Goal: Information Seeking & Learning: Learn about a topic

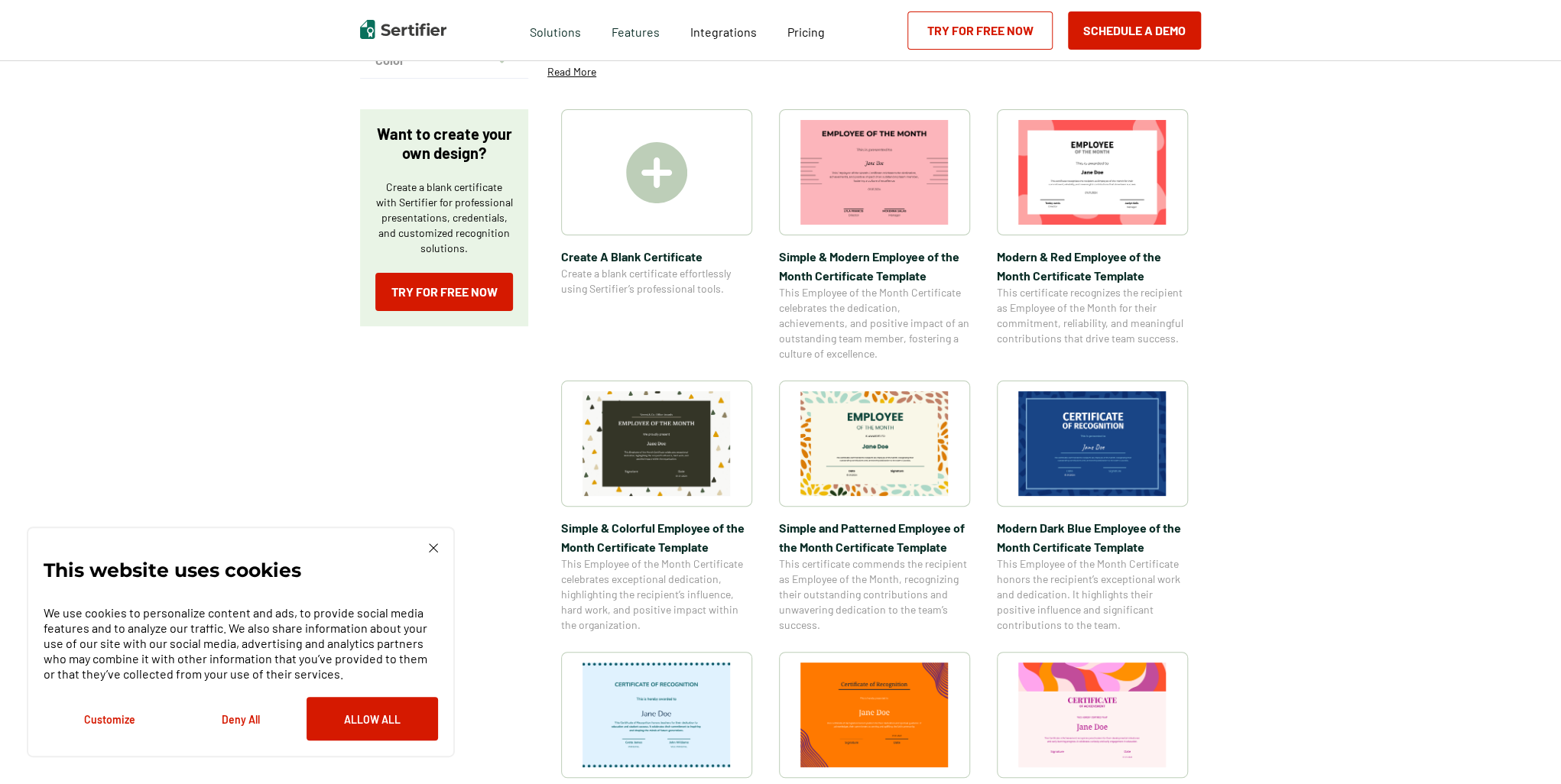
scroll to position [458, 0]
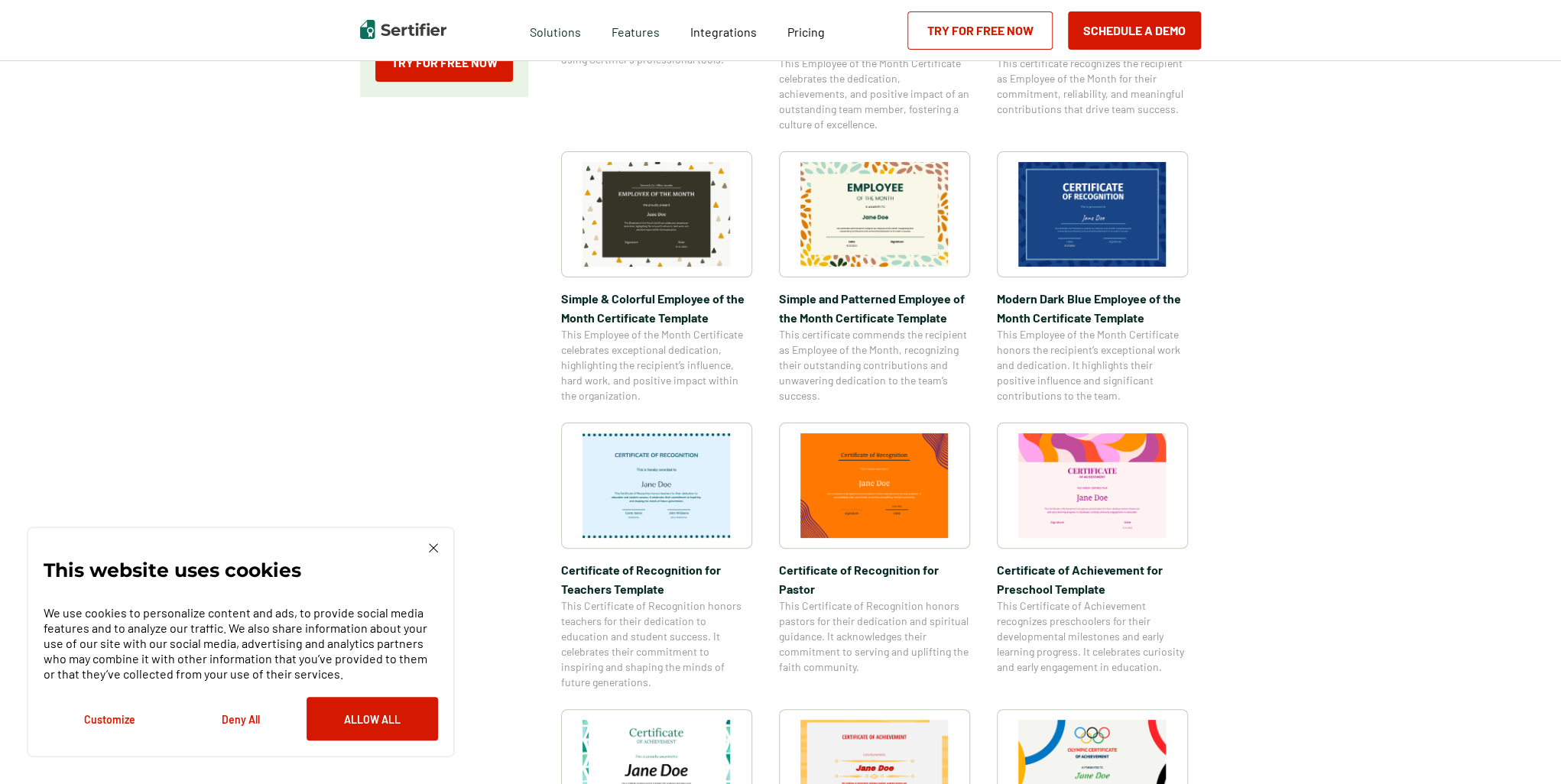
click at [235, 720] on button "Deny All" at bounding box center [240, 718] width 131 height 43
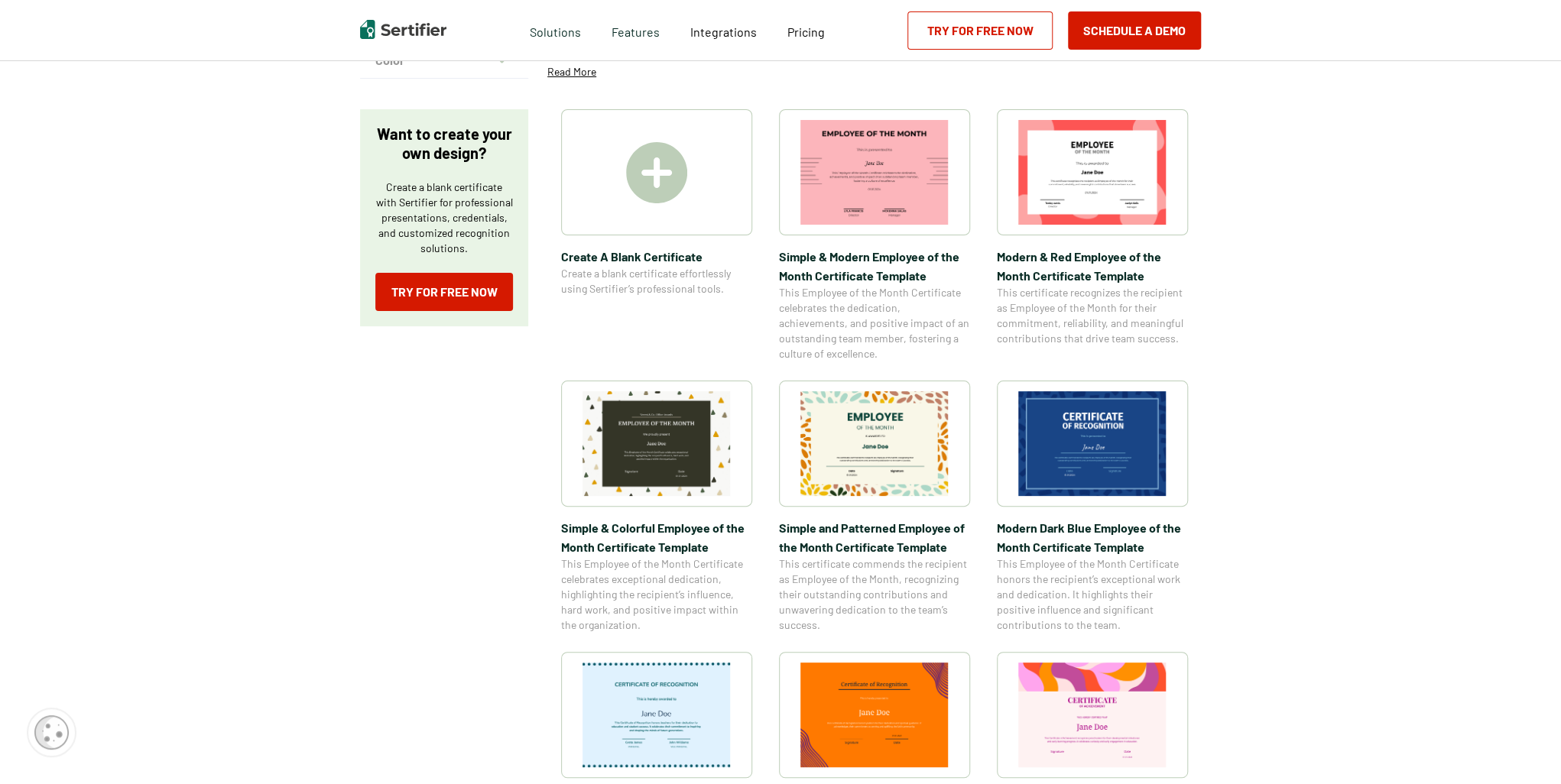
scroll to position [0, 0]
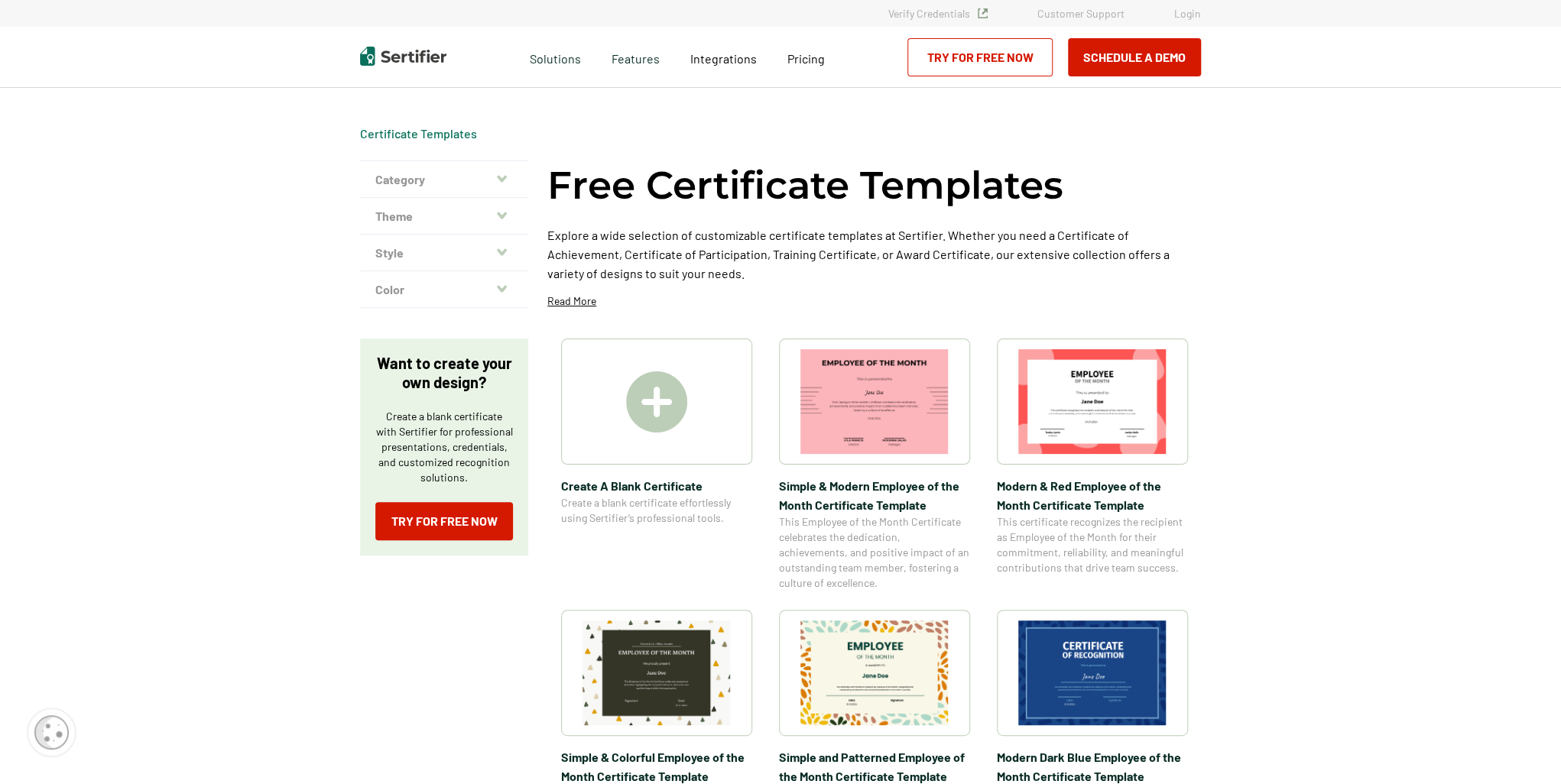
click at [507, 184] on icon "button" at bounding box center [501, 178] width 10 height 12
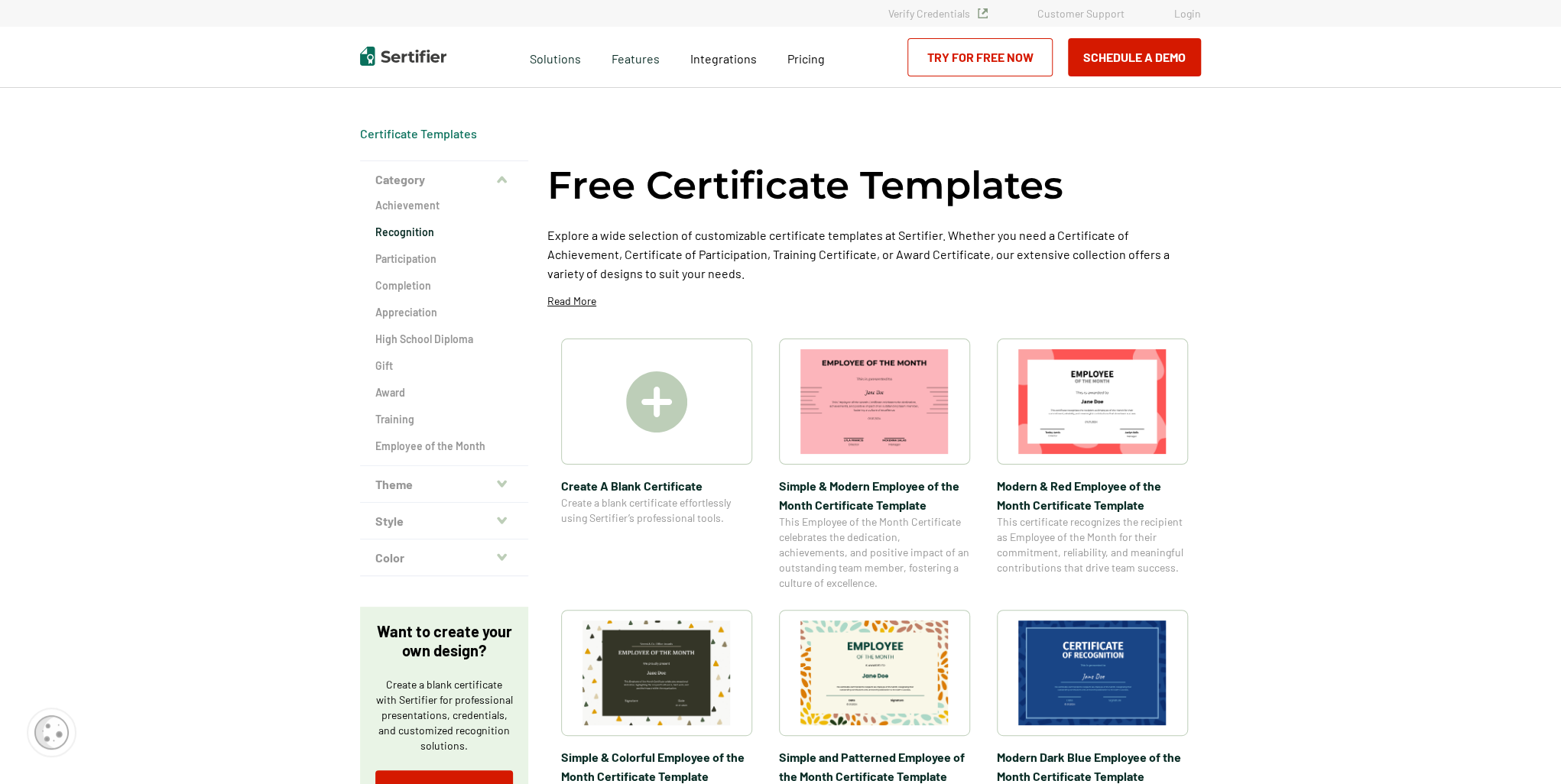
click at [403, 230] on h2 "Recognition" at bounding box center [444, 232] width 138 height 15
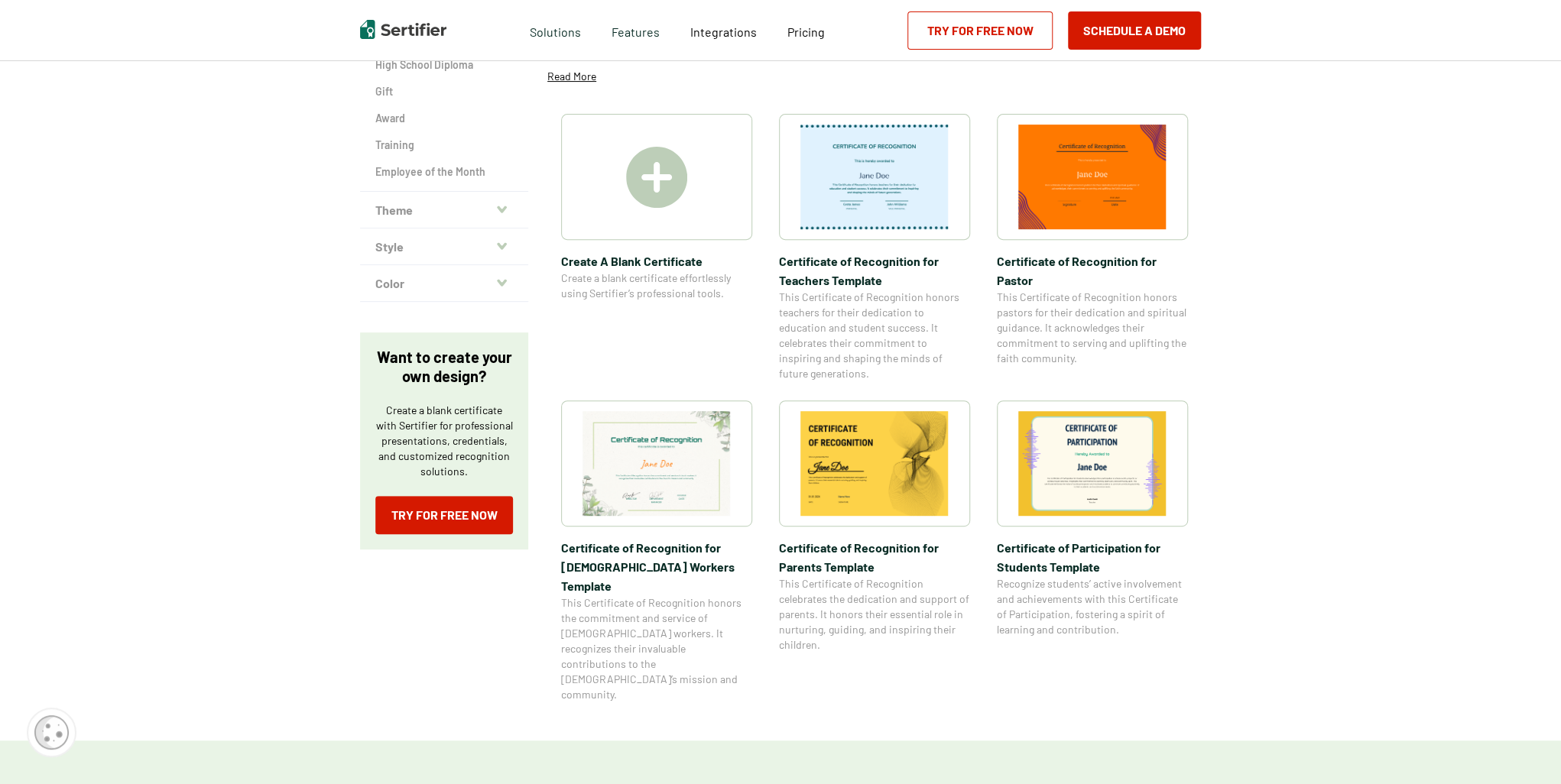
scroll to position [153, 0]
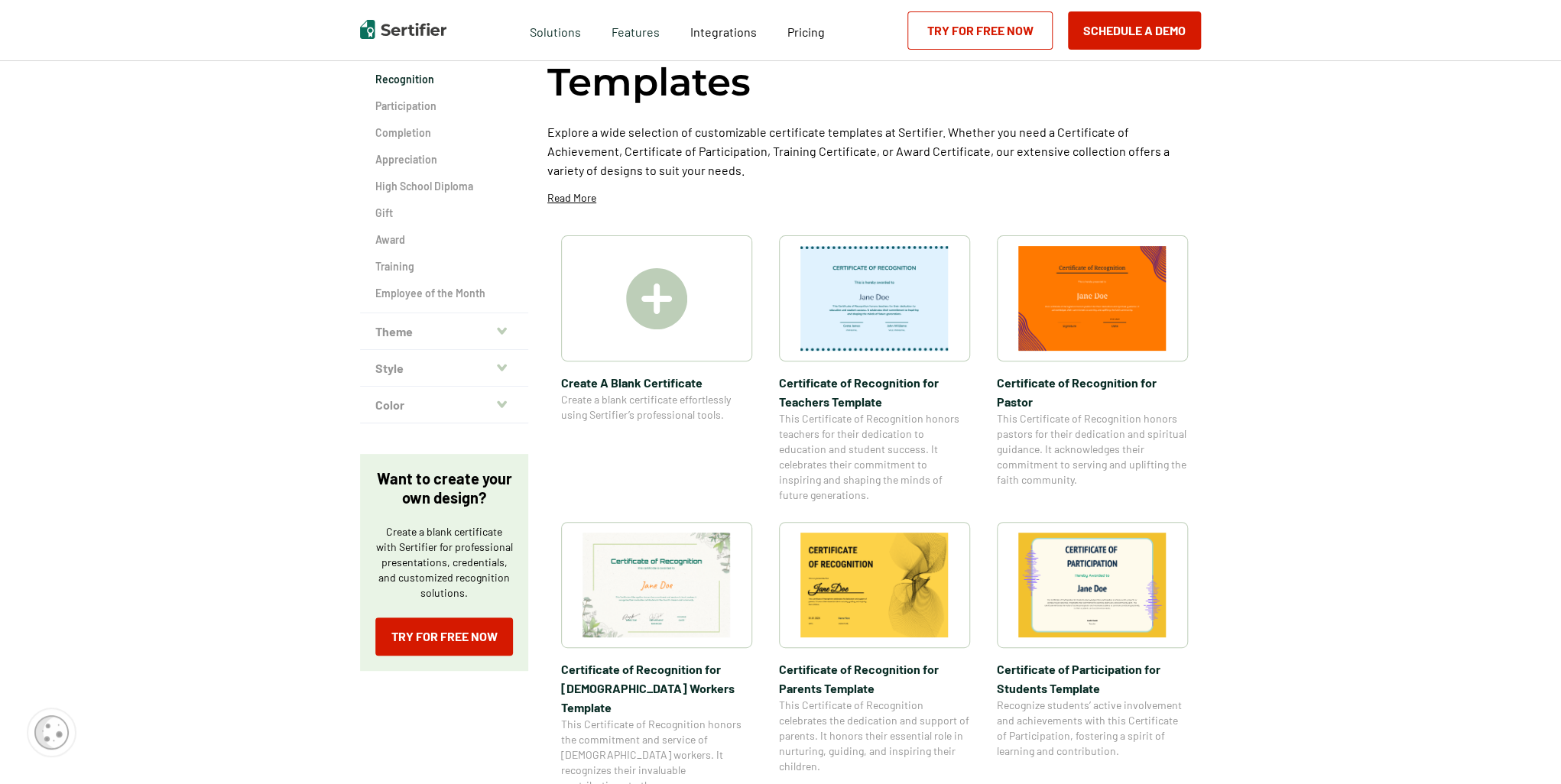
click at [651, 296] on img at bounding box center [656, 298] width 61 height 61
